Goal: Navigation & Orientation: Understand site structure

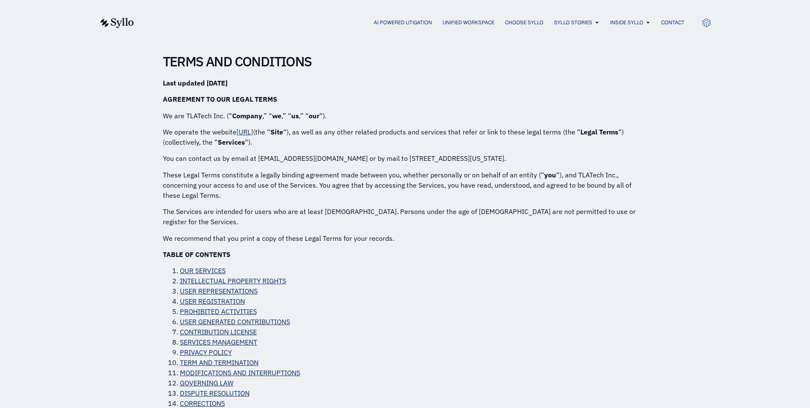
click at [116, 23] on img at bounding box center [116, 23] width 35 height 10
click at [610, 296] on li "USER REGISTRATION" at bounding box center [414, 301] width 468 height 10
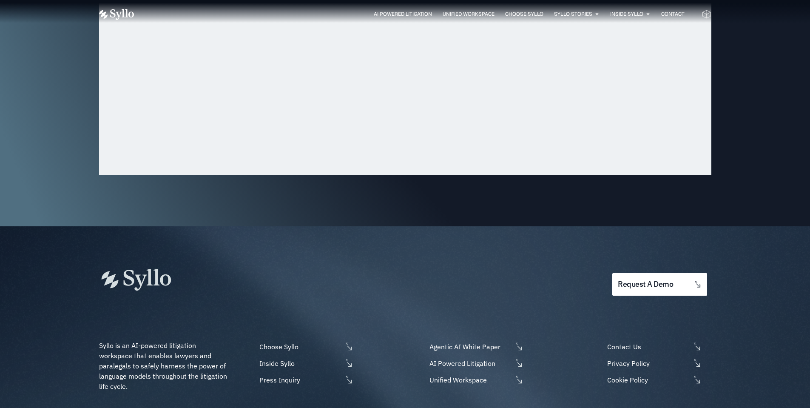
scroll to position [2782, 0]
